Goal: Navigation & Orientation: Find specific page/section

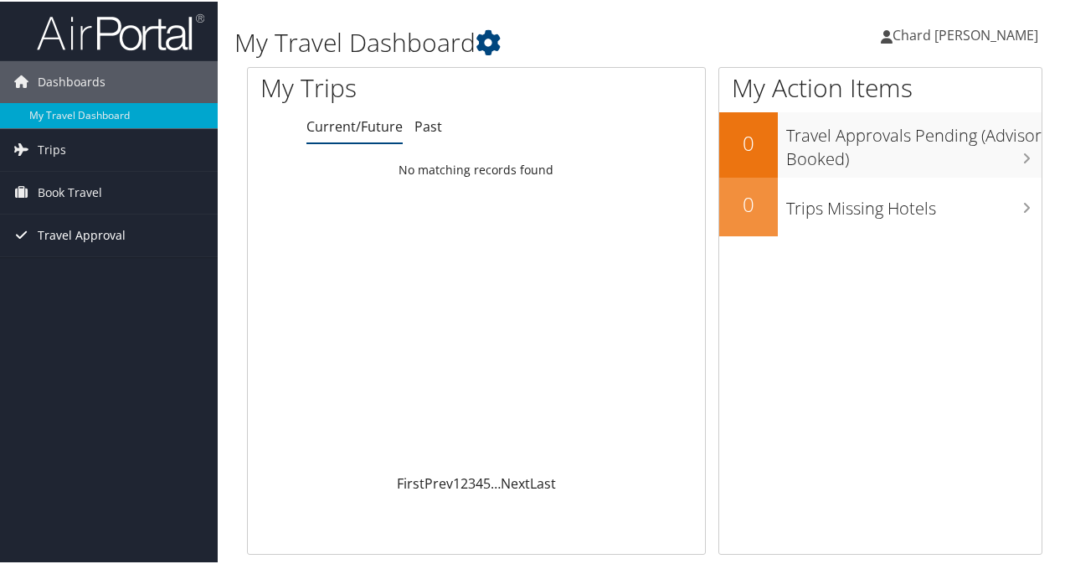
click at [94, 232] on span "Travel Approval" at bounding box center [82, 234] width 88 height 42
click at [970, 32] on span "Chard [PERSON_NAME]" at bounding box center [966, 33] width 146 height 18
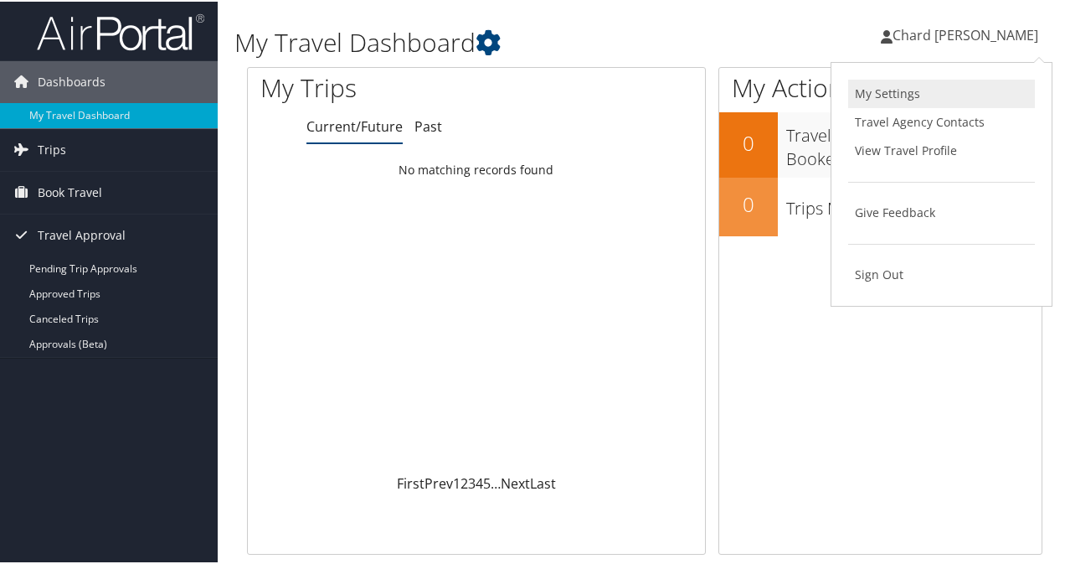
click at [898, 94] on link "My Settings" at bounding box center [941, 92] width 187 height 28
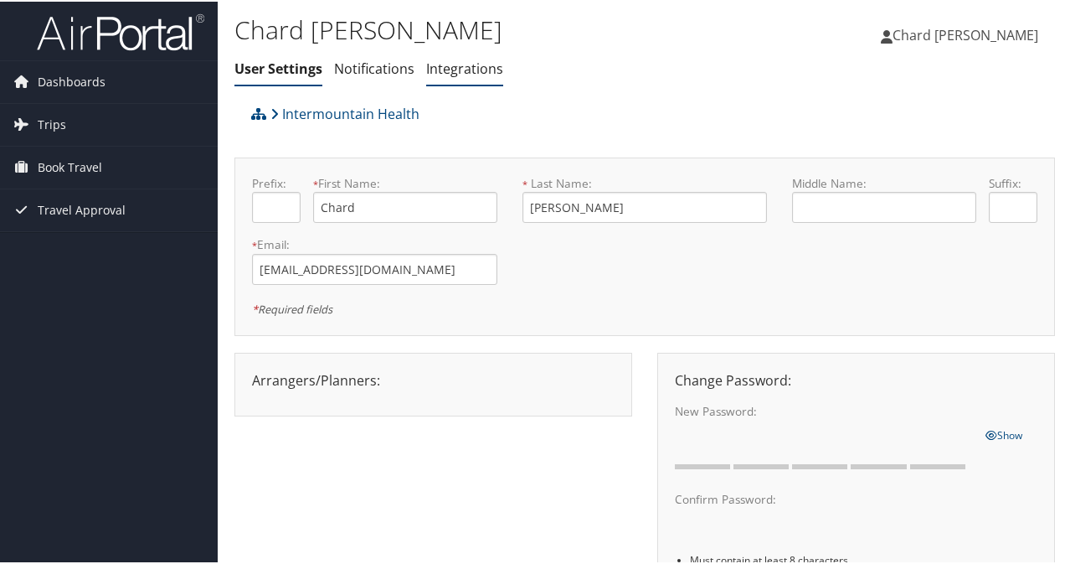
click at [463, 68] on link "Integrations" at bounding box center [464, 67] width 77 height 18
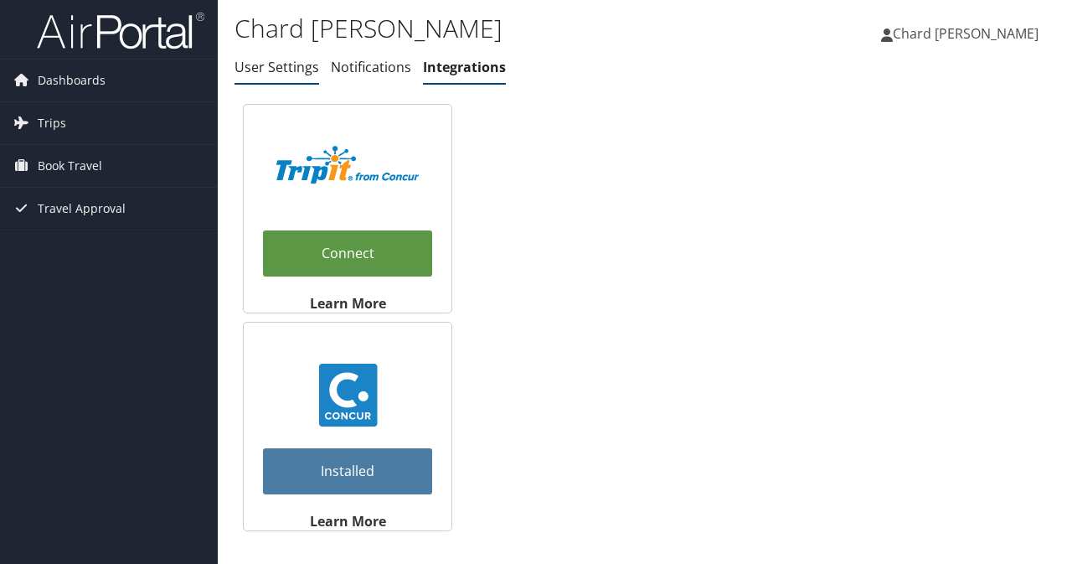
click at [276, 67] on link "User Settings" at bounding box center [276, 67] width 85 height 18
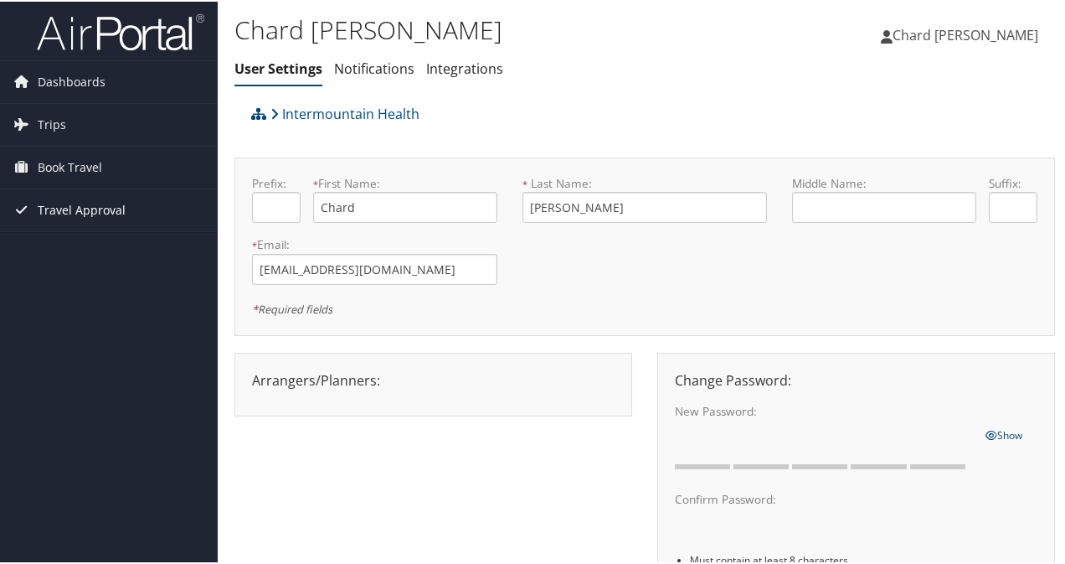
click at [85, 204] on span "Travel Approval" at bounding box center [82, 209] width 88 height 42
click at [346, 110] on link "Intermountain Health" at bounding box center [344, 111] width 149 height 33
click at [71, 84] on span "Dashboards" at bounding box center [72, 80] width 68 height 42
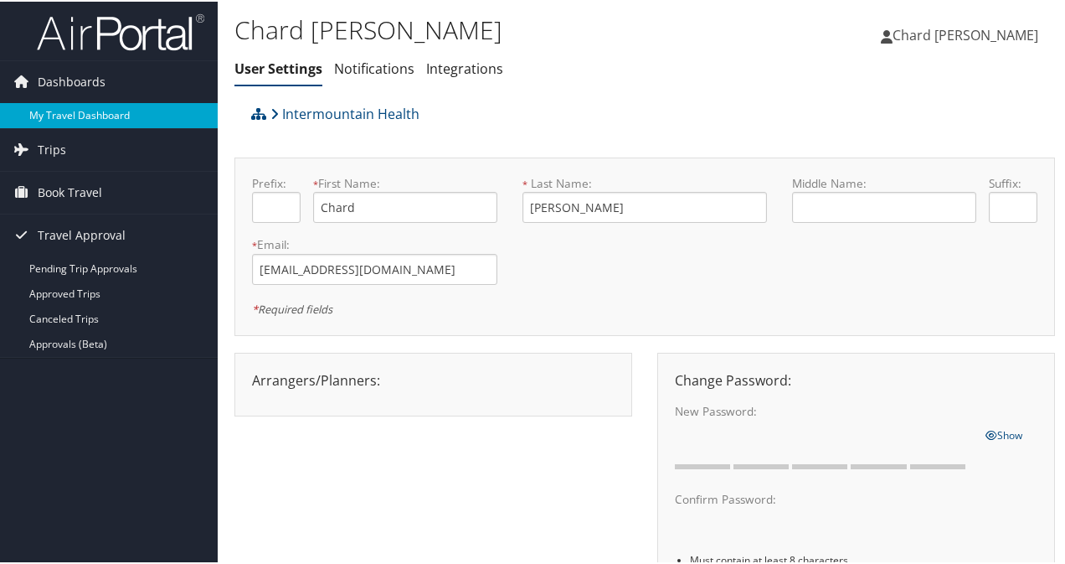
click at [72, 113] on link "My Travel Dashboard" at bounding box center [109, 113] width 218 height 25
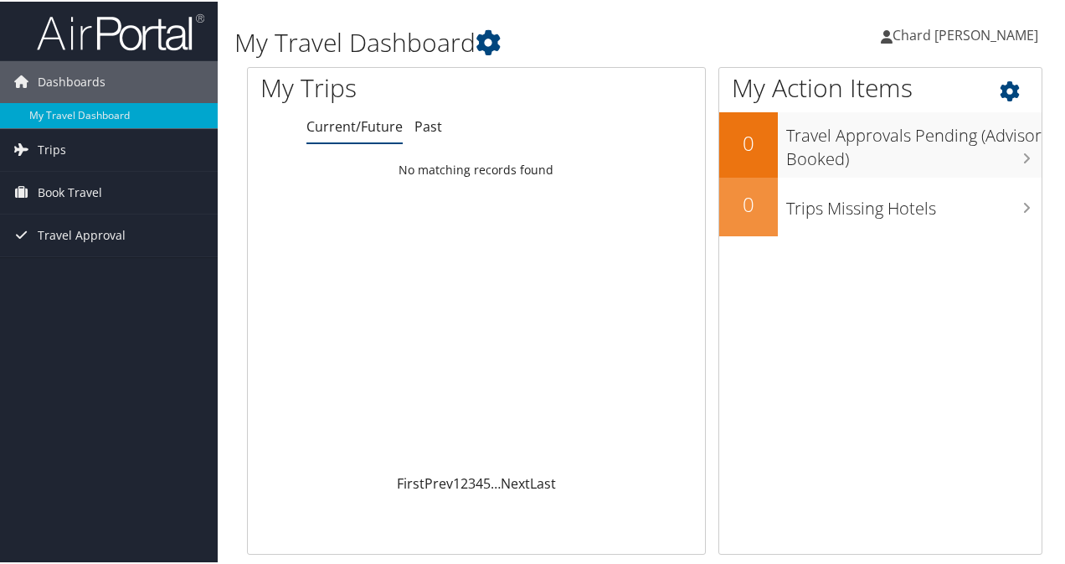
click at [1003, 86] on icon at bounding box center [1024, 85] width 49 height 28
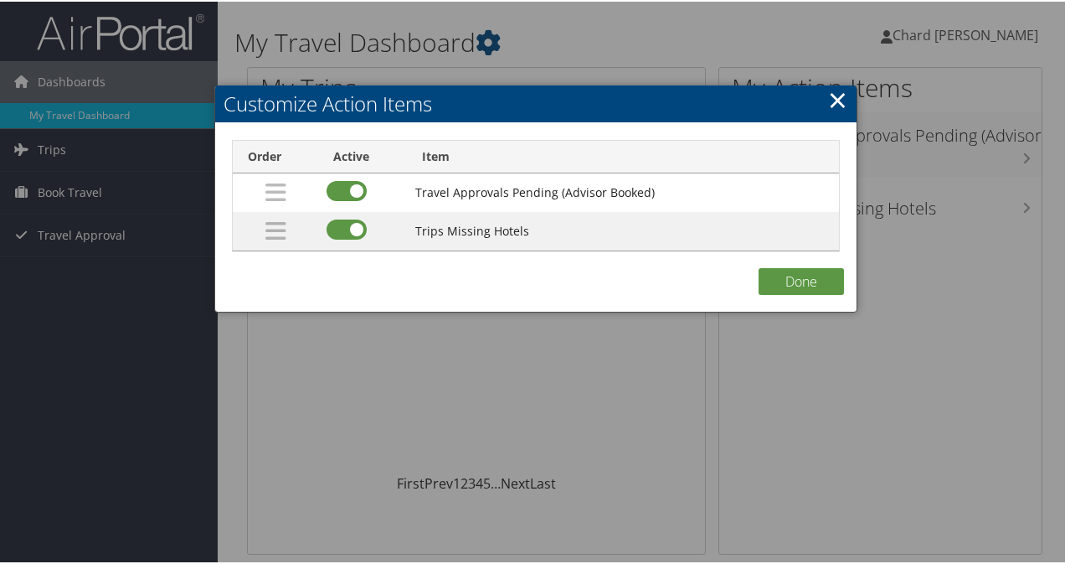
click at [834, 100] on link "×" at bounding box center [837, 97] width 19 height 33
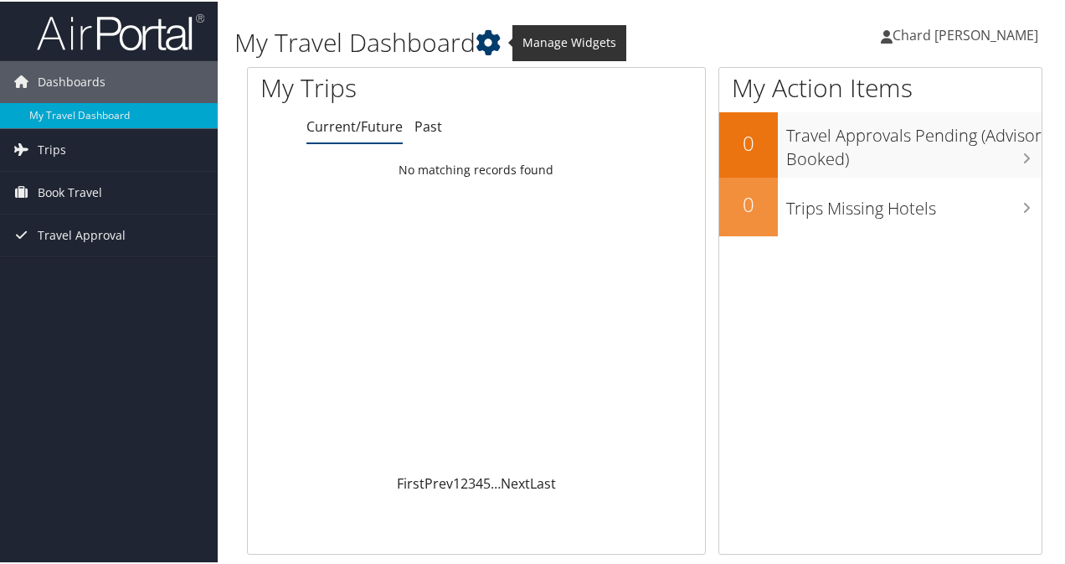
click at [491, 36] on icon at bounding box center [488, 40] width 25 height 25
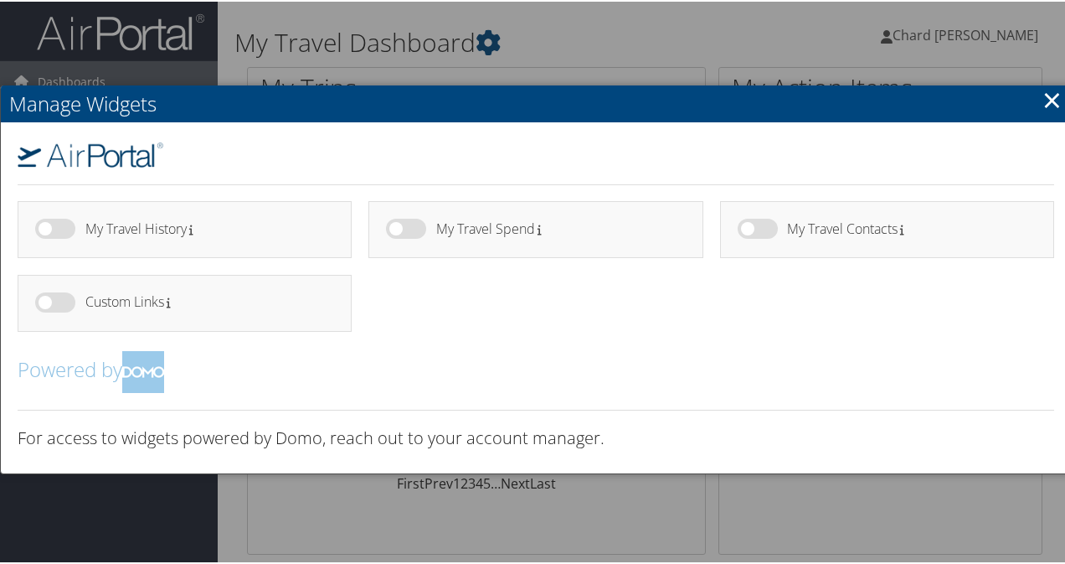
click at [1045, 100] on link "×" at bounding box center [1051, 97] width 19 height 33
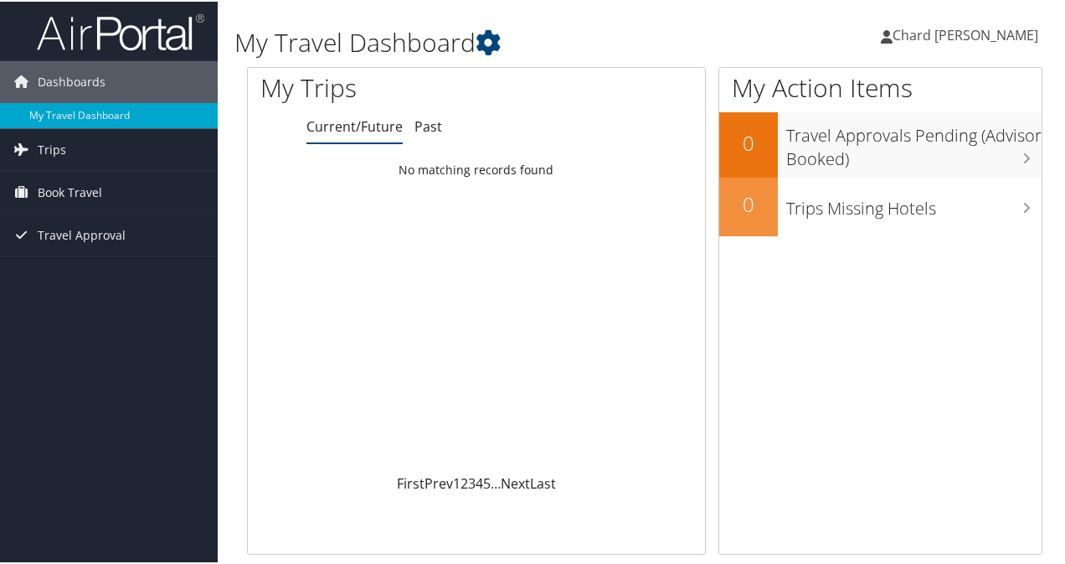
click at [996, 32] on span "Chard [PERSON_NAME]" at bounding box center [966, 33] width 146 height 18
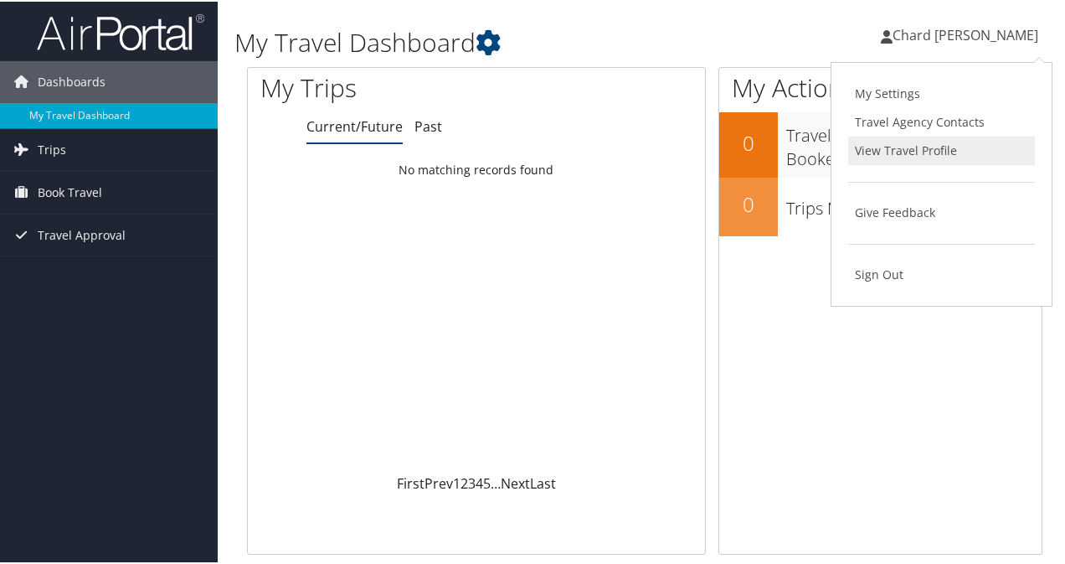
click at [916, 145] on link "View Travel Profile" at bounding box center [941, 149] width 187 height 28
